Goal: Information Seeking & Learning: Learn about a topic

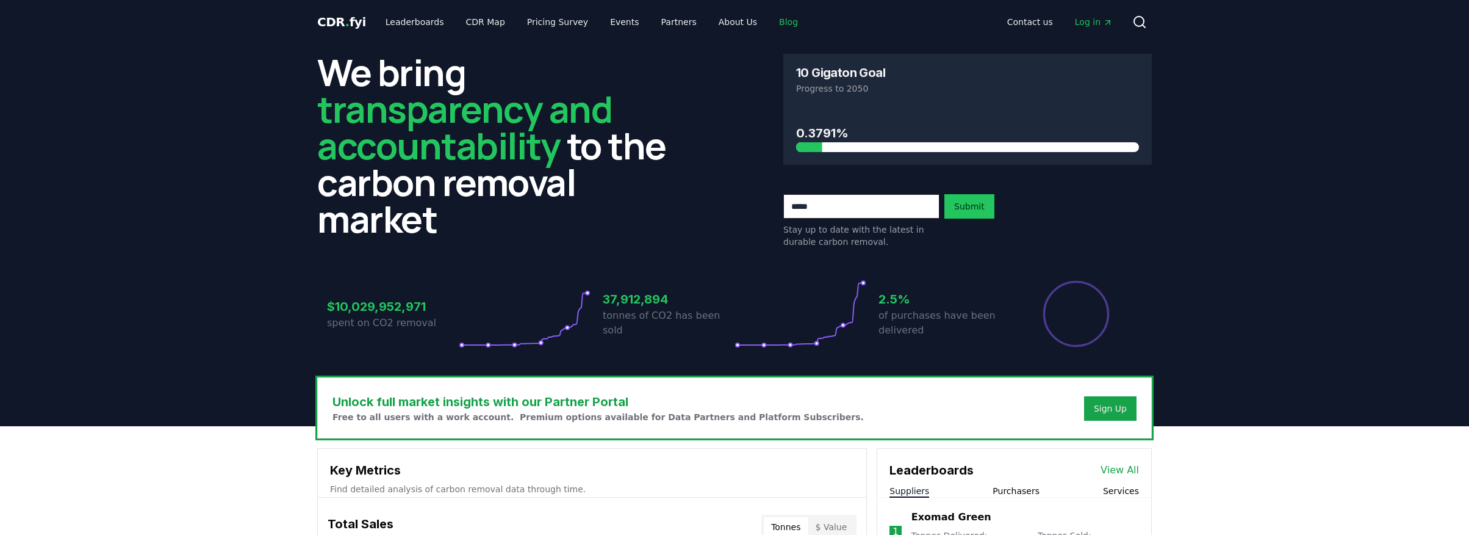
click at [769, 22] on link "Blog" at bounding box center [788, 22] width 38 height 22
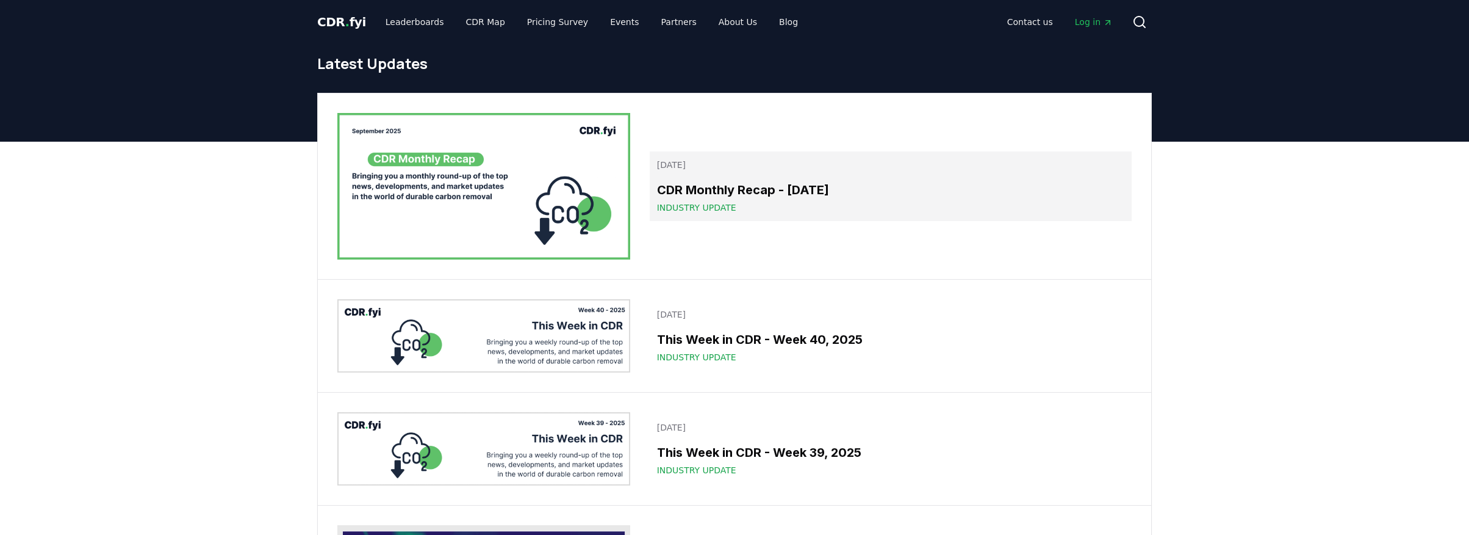
click at [666, 206] on span "Industry Update" at bounding box center [696, 207] width 79 height 12
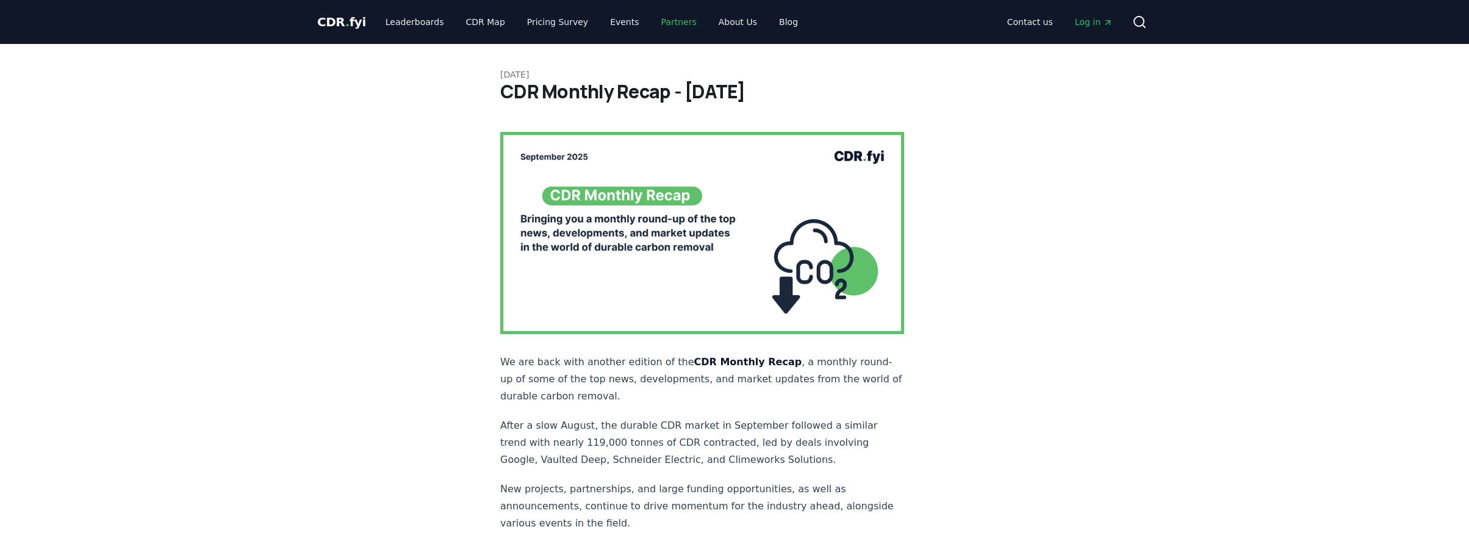
click at [658, 20] on link "Partners" at bounding box center [679, 22] width 55 height 22
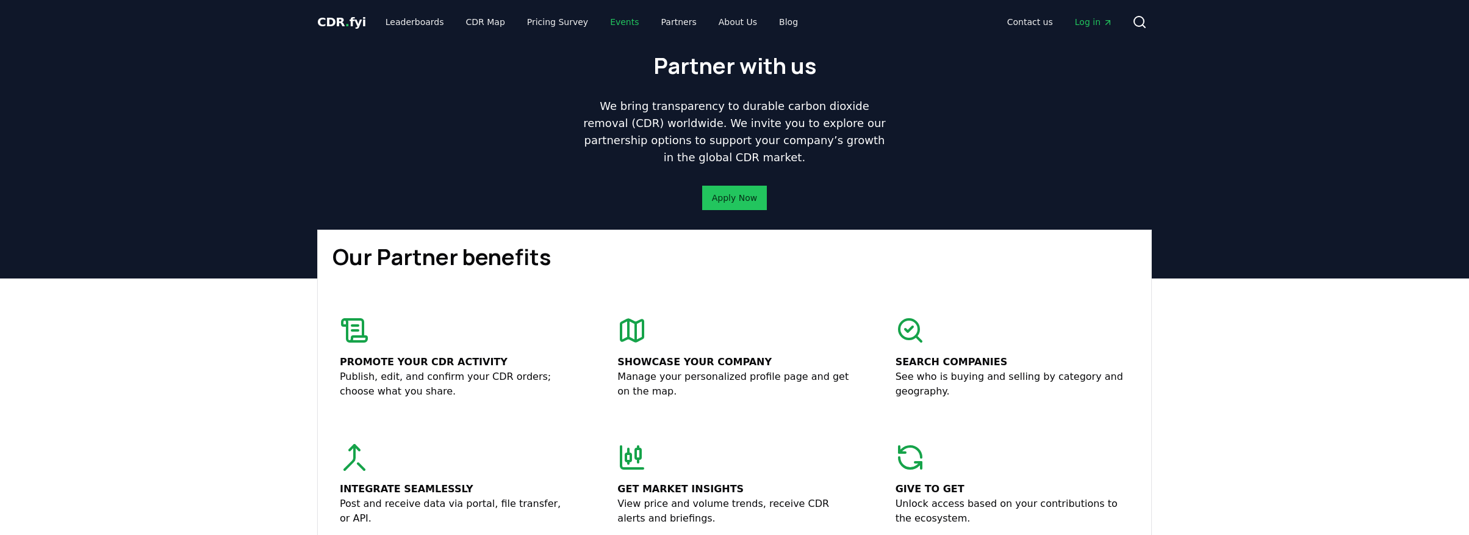
click at [602, 19] on link "Events" at bounding box center [624, 22] width 48 height 22
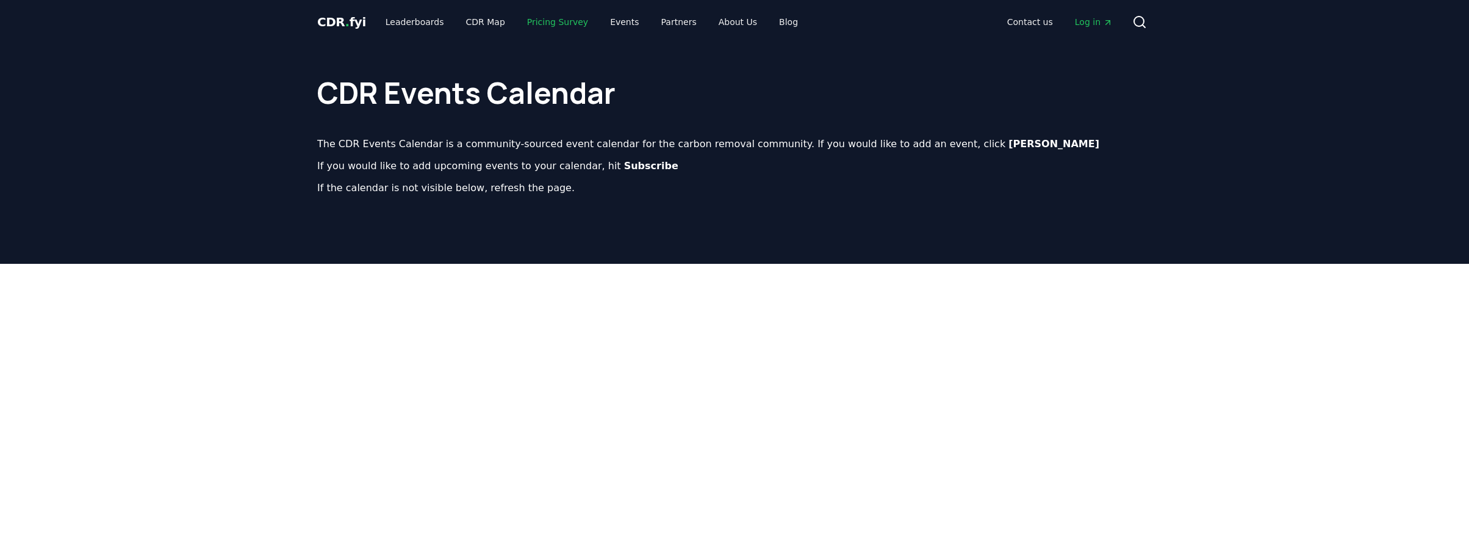
click at [556, 24] on link "Pricing Survey" at bounding box center [557, 22] width 81 height 22
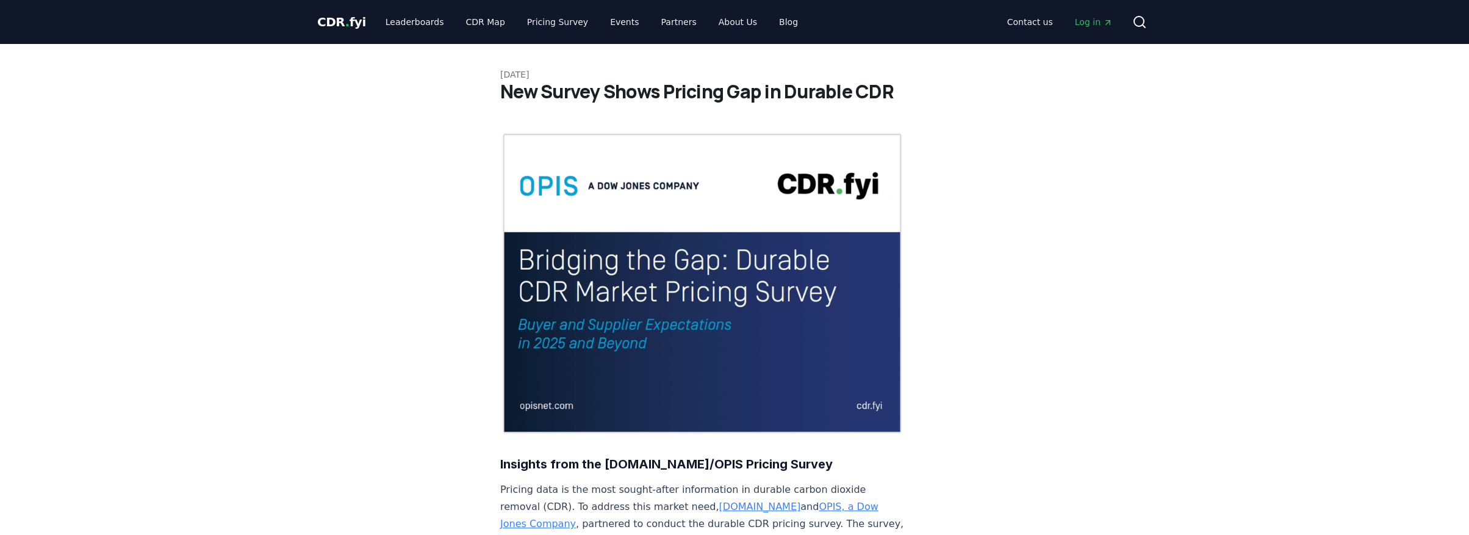
click at [793, 240] on img at bounding box center [702, 283] width 404 height 303
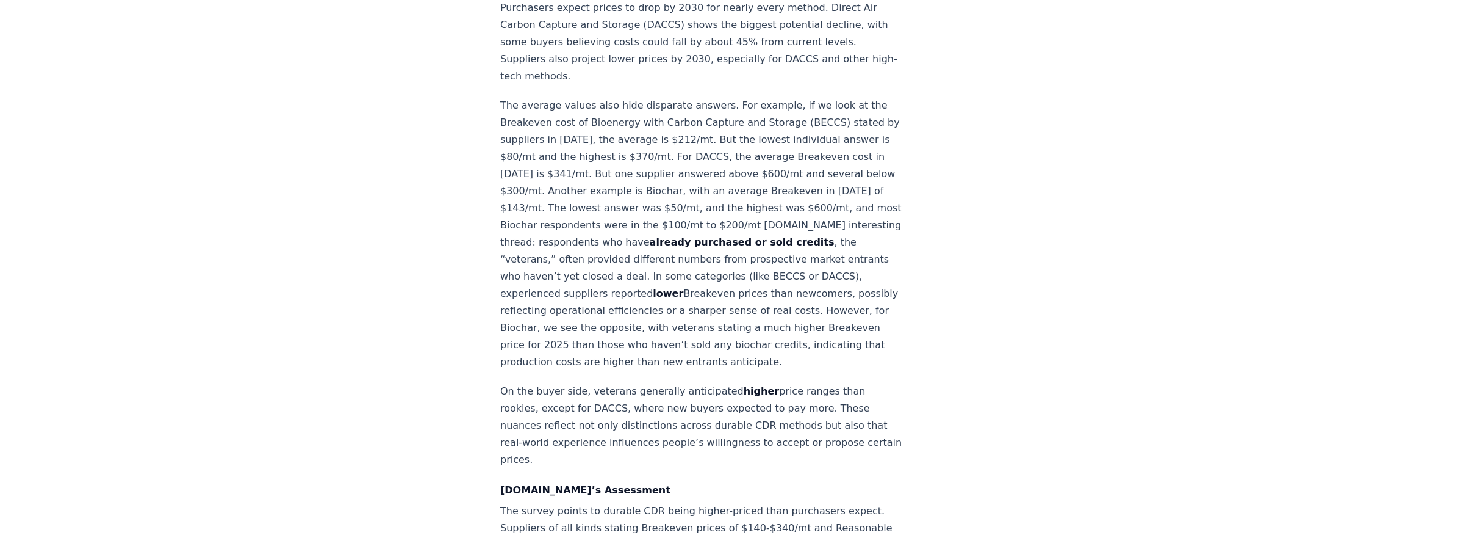
scroll to position [1450, 0]
